Goal: Check status: Check status

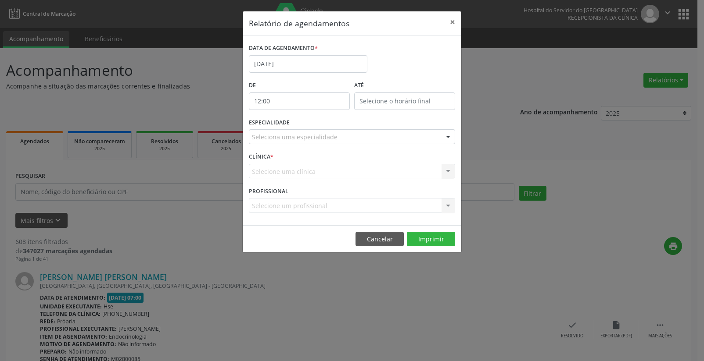
click at [292, 102] on input "12:00" at bounding box center [299, 102] width 101 height 18
click at [312, 116] on span at bounding box center [312, 115] width 6 height 9
type input "13:00"
type input "13"
click at [312, 116] on span at bounding box center [312, 115] width 6 height 9
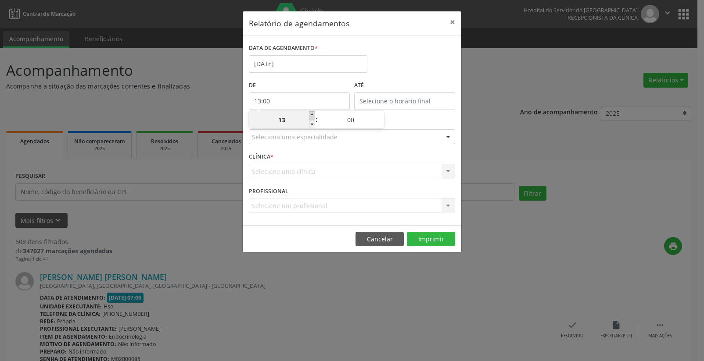
type input "14:00"
type input "14"
click at [312, 116] on span at bounding box center [312, 115] width 6 height 9
type input "15:00"
type input "15"
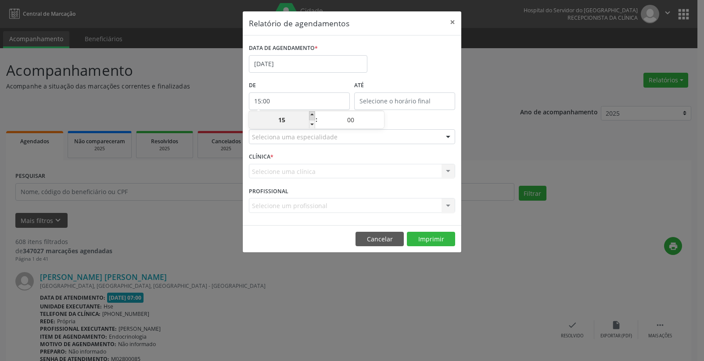
click at [312, 116] on span at bounding box center [312, 115] width 6 height 9
type input "16:00"
type input "16"
click at [312, 116] on span at bounding box center [312, 115] width 6 height 9
type input "17:00"
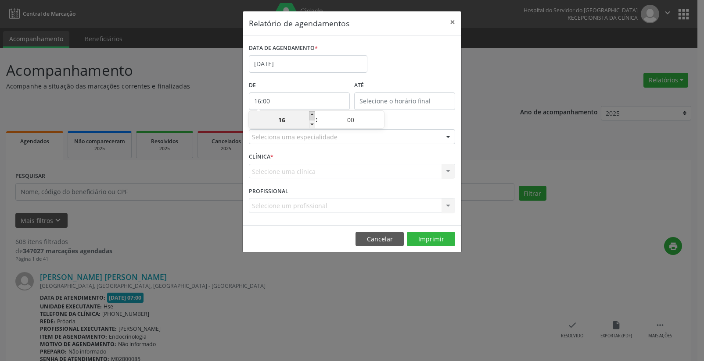
type input "17"
click at [312, 116] on span at bounding box center [312, 115] width 6 height 9
type input "18:00"
type input "18"
click at [312, 116] on span at bounding box center [312, 115] width 6 height 9
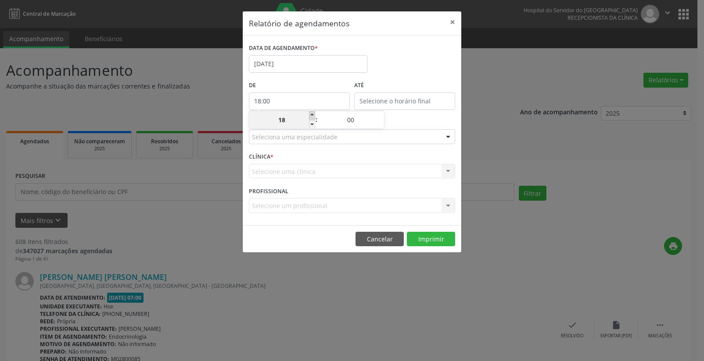
type input "19:00"
type input "19"
click at [311, 124] on span at bounding box center [312, 124] width 6 height 9
type input "18:00"
type input "18"
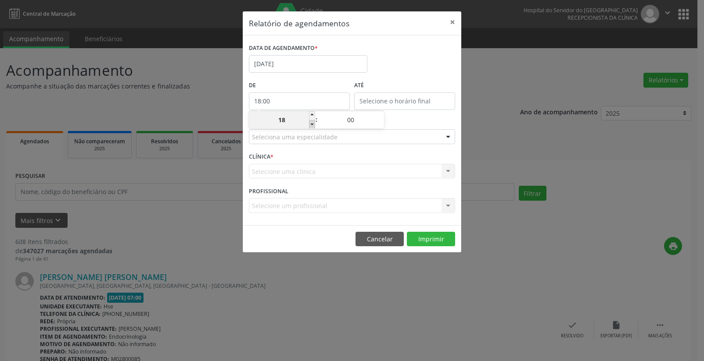
click at [311, 124] on span at bounding box center [312, 124] width 6 height 9
type input "17:00"
type input "17"
click at [311, 124] on span at bounding box center [312, 124] width 6 height 9
type input "16:00"
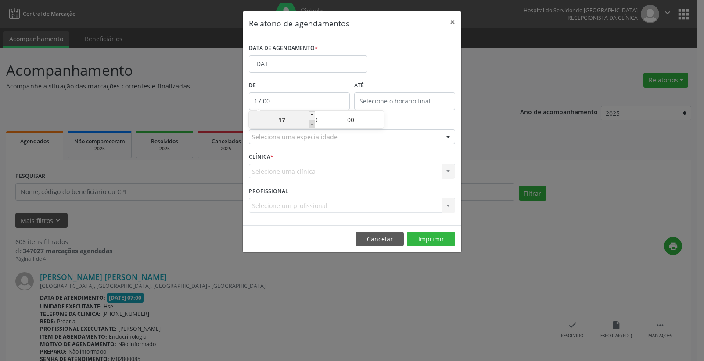
type input "16"
click at [311, 124] on span at bounding box center [312, 124] width 6 height 9
type input "15:00"
type input "15"
click at [311, 124] on span at bounding box center [312, 124] width 6 height 9
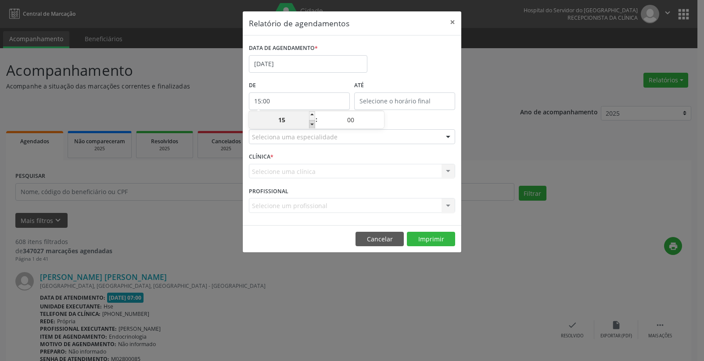
type input "14:00"
type input "14"
click at [311, 124] on span at bounding box center [312, 124] width 6 height 9
type input "13:00"
type input "13"
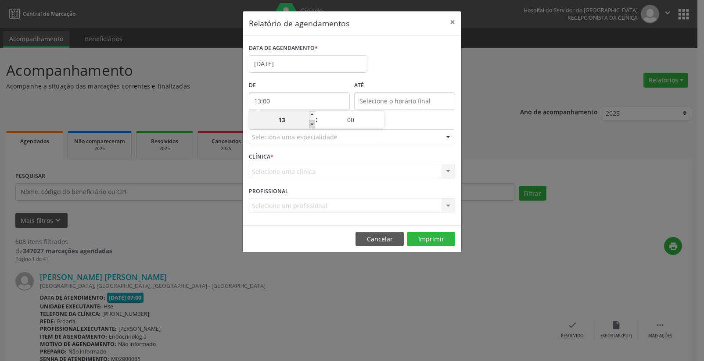
click at [311, 124] on span at bounding box center [312, 124] width 6 height 9
type input "12:00"
type input "12"
click at [311, 124] on span at bounding box center [312, 124] width 6 height 9
type input "11:00"
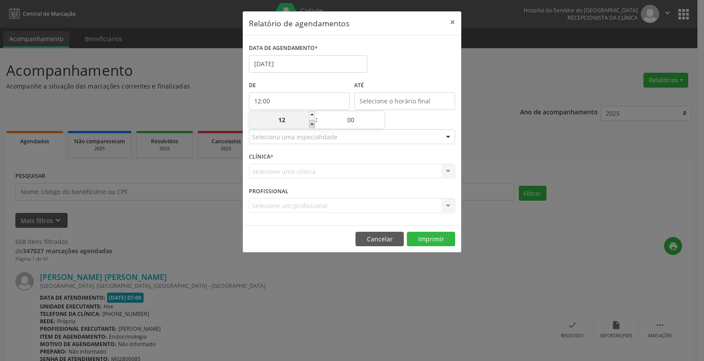
type input "11"
click at [311, 124] on span at bounding box center [312, 124] width 6 height 9
type input "10:00"
type input "10"
click at [311, 124] on span at bounding box center [312, 124] width 6 height 9
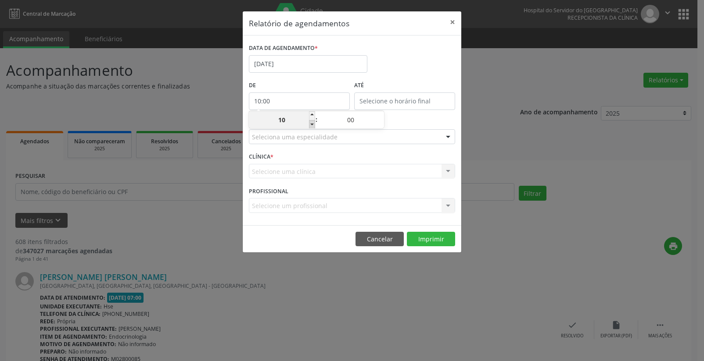
type input "09:00"
type input "09"
click at [311, 122] on span at bounding box center [312, 124] width 6 height 9
type input "08:00"
type input "08"
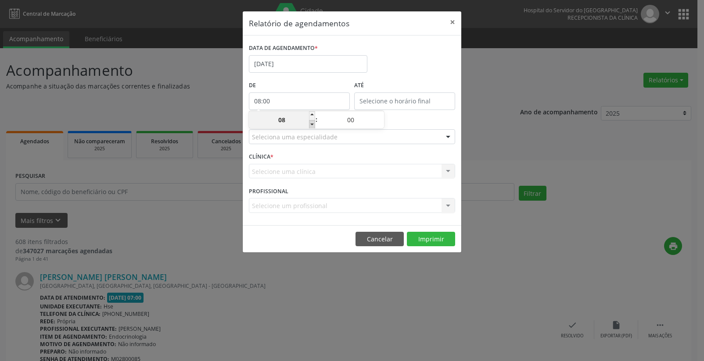
click at [311, 122] on span at bounding box center [312, 124] width 6 height 9
type input "07:00"
type input "07"
click at [397, 100] on input "12:00" at bounding box center [404, 102] width 101 height 18
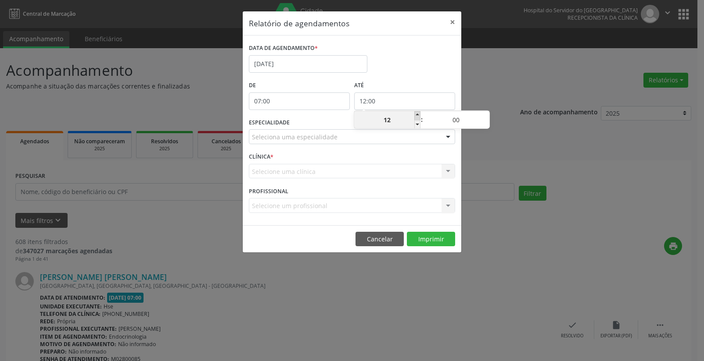
click at [417, 115] on span at bounding box center [417, 115] width 6 height 9
type input "13:00"
type input "13"
click at [417, 115] on span at bounding box center [417, 115] width 6 height 9
type input "14:00"
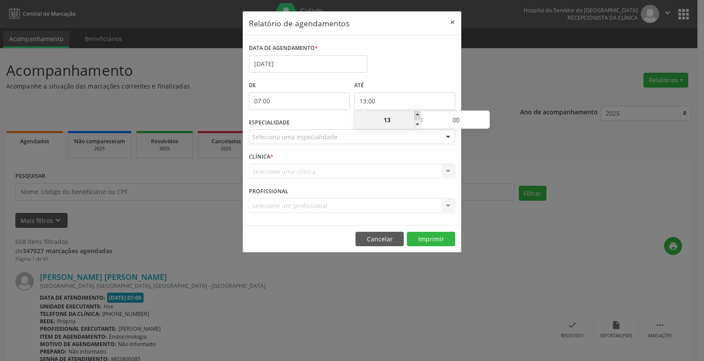
type input "14"
click at [417, 115] on span at bounding box center [417, 115] width 6 height 9
type input "15:00"
type input "15"
click at [417, 115] on span at bounding box center [417, 115] width 6 height 9
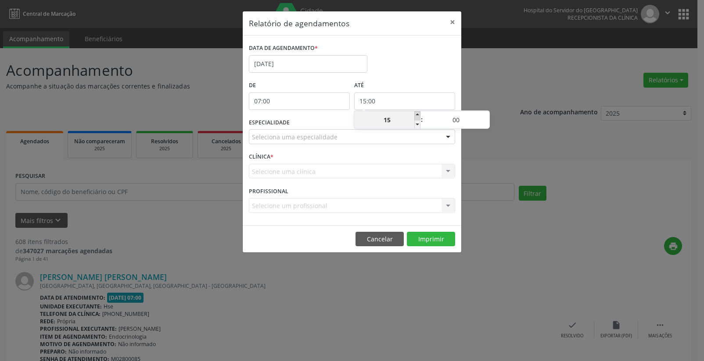
type input "16:00"
type input "16"
click at [417, 115] on span at bounding box center [417, 115] width 6 height 9
type input "17:00"
type input "17"
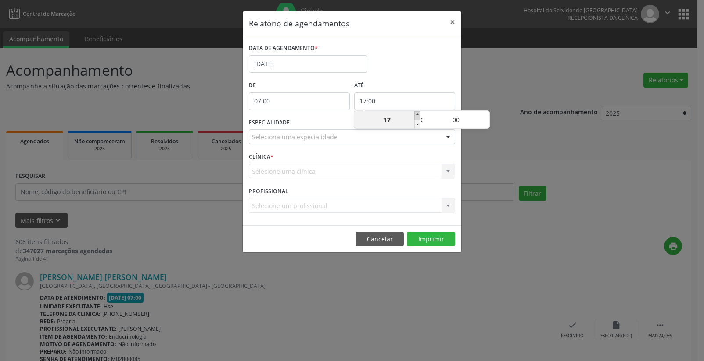
click at [417, 115] on span at bounding box center [417, 115] width 6 height 9
type input "18:00"
type input "18"
click at [417, 115] on span at bounding box center [417, 115] width 6 height 9
type input "19:00"
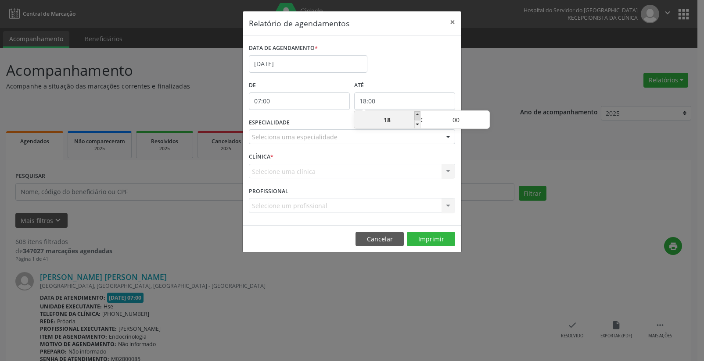
type input "19"
click at [417, 115] on span at bounding box center [417, 115] width 6 height 9
type input "20:00"
type input "20"
click at [417, 115] on span at bounding box center [417, 115] width 6 height 9
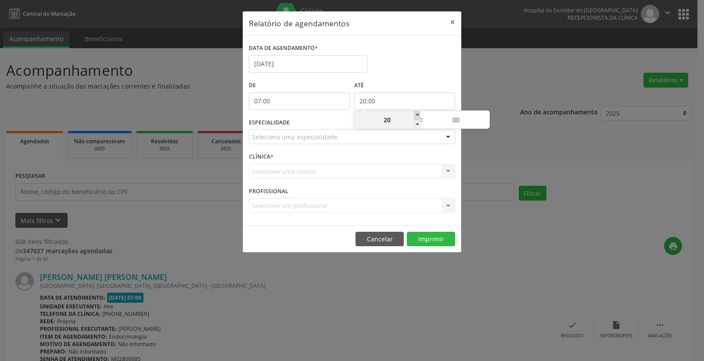
type input "21:00"
type input "21"
click at [417, 115] on span at bounding box center [417, 115] width 6 height 9
type input "22:00"
type input "22"
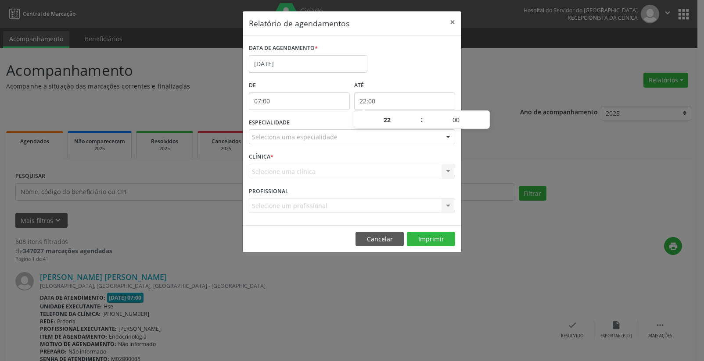
click at [449, 137] on div at bounding box center [447, 137] width 13 height 15
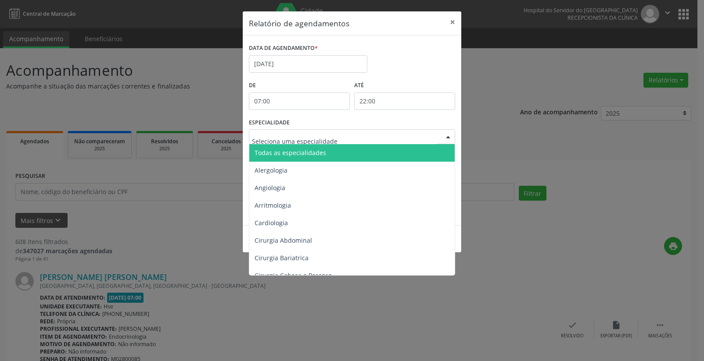
click at [419, 149] on span "Todas as especialidades" at bounding box center [352, 153] width 207 height 18
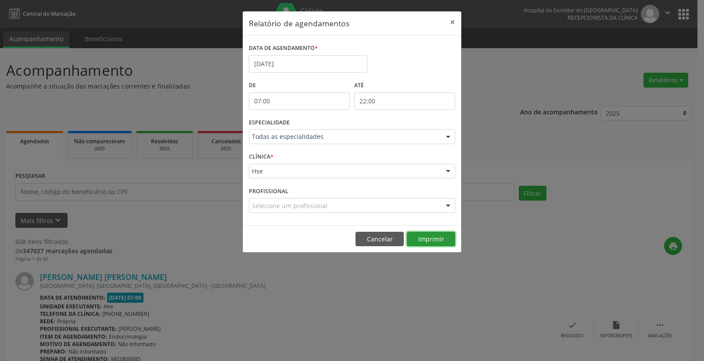
click at [426, 239] on button "Imprimir" at bounding box center [431, 239] width 48 height 15
click at [452, 19] on button "×" at bounding box center [452, 21] width 18 height 21
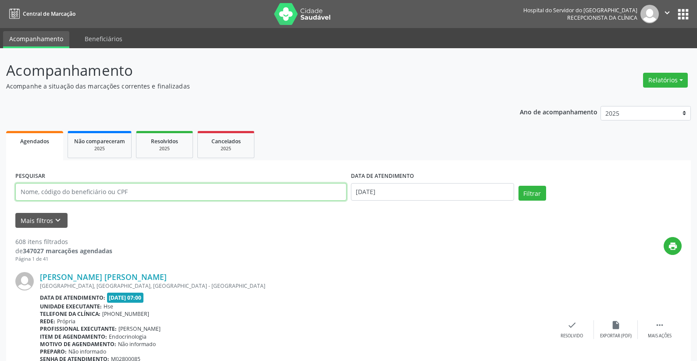
click at [104, 193] on input "text" at bounding box center [180, 192] width 331 height 18
type input "97646245453"
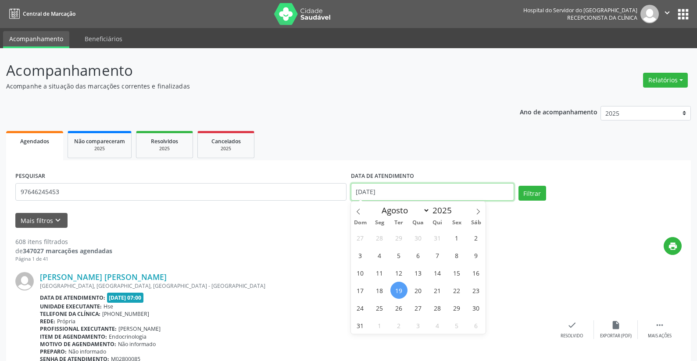
drag, startPoint x: 389, startPoint y: 192, endPoint x: 318, endPoint y: 185, distance: 71.8
click at [318, 185] on div "PESQUISAR 97646245453 DATA DE ATENDIMENTO [DATE] Filtrar" at bounding box center [348, 188] width 671 height 37
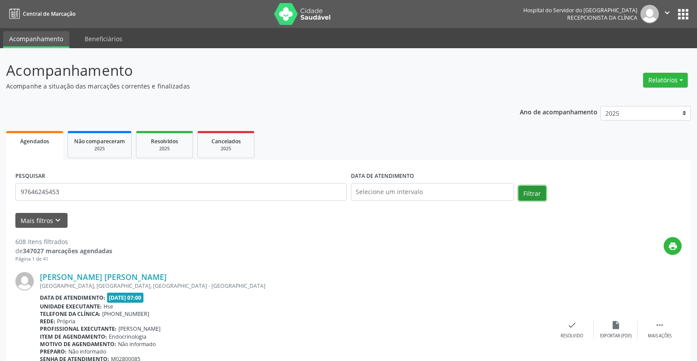
click at [529, 196] on button "Filtrar" at bounding box center [532, 193] width 28 height 15
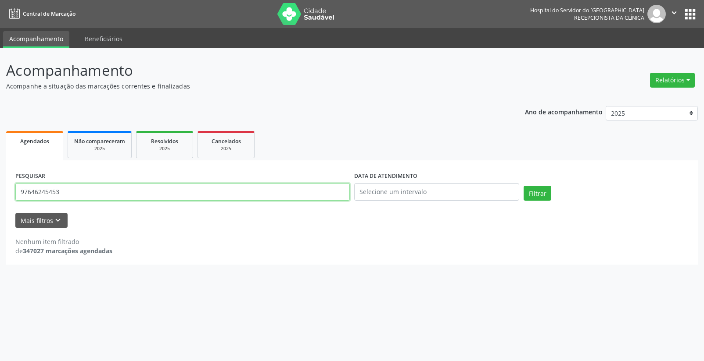
click at [66, 194] on input "97646245453" at bounding box center [182, 192] width 334 height 18
type input "9"
type input "[PERSON_NAME]"
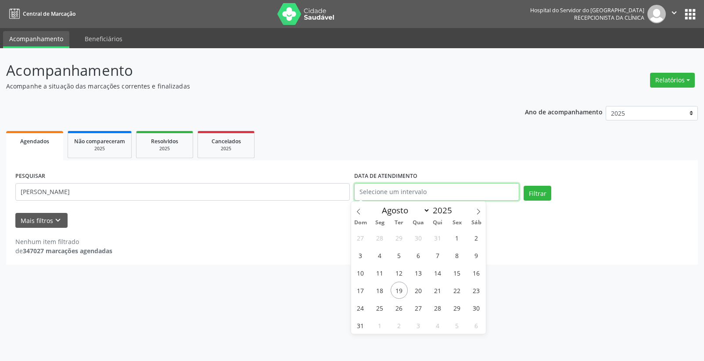
click at [388, 194] on input "text" at bounding box center [436, 192] width 165 height 18
click at [399, 288] on span "19" at bounding box center [398, 290] width 17 height 17
type input "[DATE]"
click at [399, 288] on span "19" at bounding box center [398, 290] width 17 height 17
select select "7"
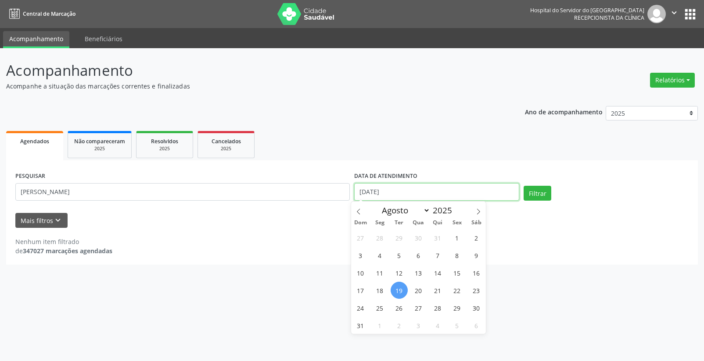
drag, startPoint x: 381, startPoint y: 188, endPoint x: 341, endPoint y: 189, distance: 39.5
click at [341, 189] on div "PESQUISAR [PERSON_NAME] DATA DE ATENDIMENTO [DATE] Filtrar" at bounding box center [351, 188] width 677 height 37
click at [536, 192] on button "Filtrar" at bounding box center [537, 193] width 28 height 15
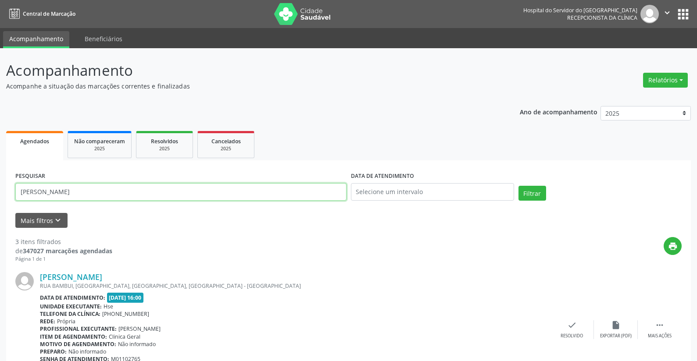
click at [103, 191] on input "[PERSON_NAME]" at bounding box center [180, 192] width 331 height 18
type input "s"
type input "13652214404"
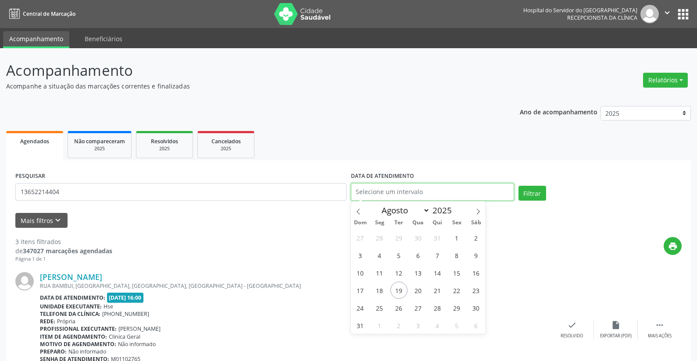
click at [375, 190] on input "text" at bounding box center [432, 192] width 163 height 18
click at [394, 287] on span "19" at bounding box center [398, 290] width 17 height 17
type input "[DATE]"
click at [394, 287] on span "19" at bounding box center [398, 290] width 17 height 17
drag, startPoint x: 376, startPoint y: 189, endPoint x: 337, endPoint y: 204, distance: 41.6
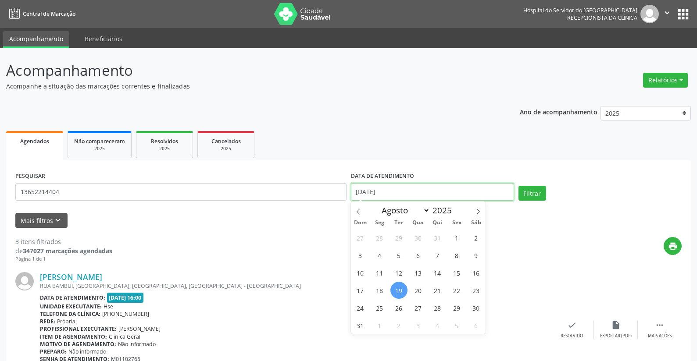
click at [326, 196] on div "PESQUISAR 13652214404 DATA DE ATENDIMENTO [DATE] Filtrar" at bounding box center [348, 188] width 671 height 37
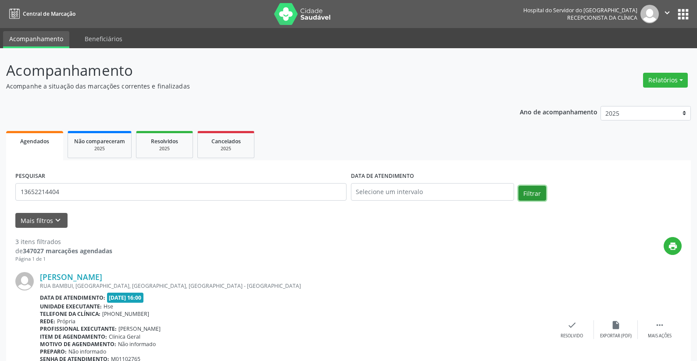
click at [527, 193] on button "Filtrar" at bounding box center [532, 193] width 28 height 15
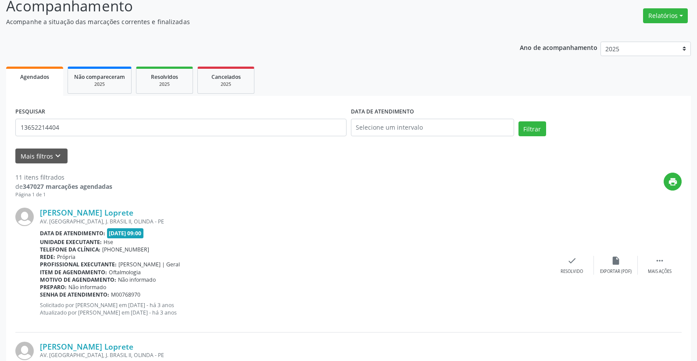
scroll to position [23, 0]
